Goal: Task Accomplishment & Management: Use online tool/utility

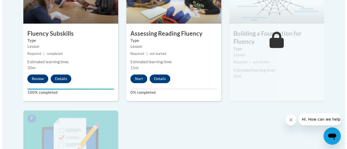
scroll to position [370, 0]
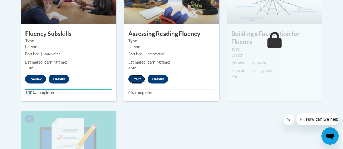
click at [134, 79] on button "Start" at bounding box center [136, 79] width 17 height 9
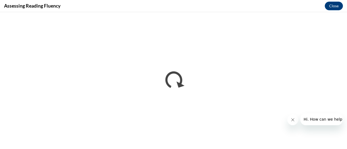
scroll to position [0, 0]
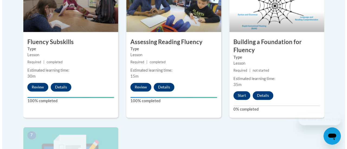
scroll to position [363, 0]
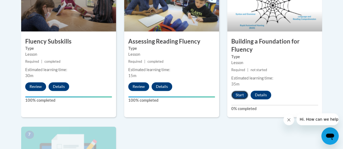
click at [243, 93] on button "Start" at bounding box center [239, 95] width 17 height 9
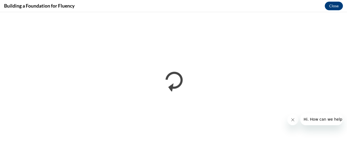
scroll to position [0, 0]
